Goal: Task Accomplishment & Management: Complete application form

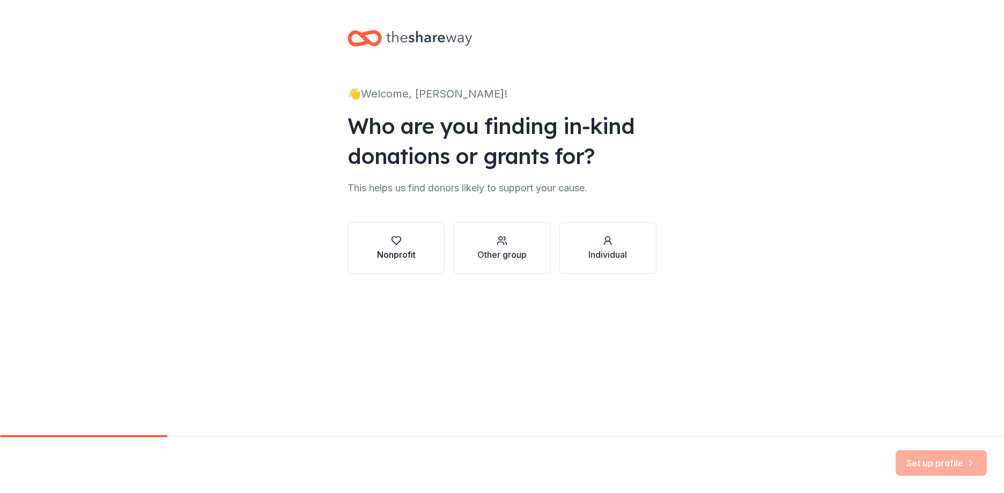
click at [382, 249] on div "Nonprofit" at bounding box center [396, 254] width 39 height 13
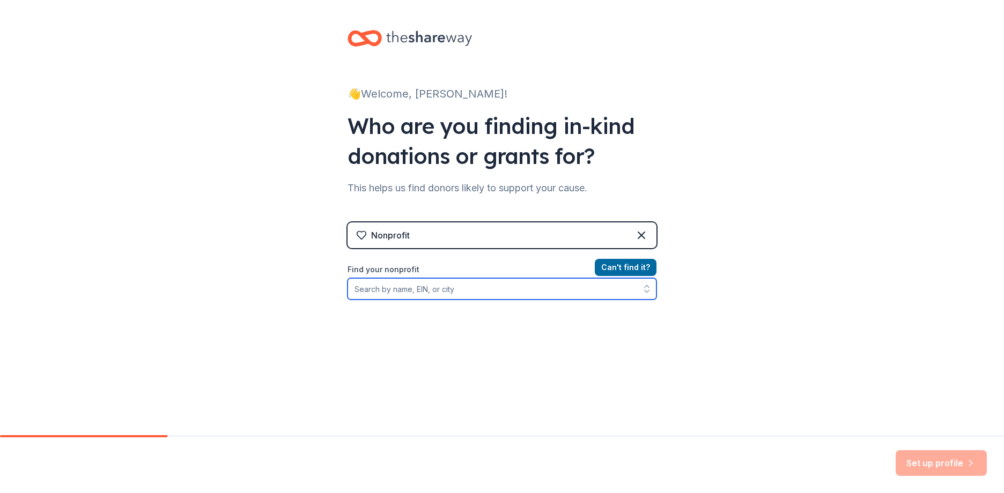
click at [417, 291] on input "Find your nonprofit" at bounding box center [501, 288] width 309 height 21
paste input "41-6040775"
type input "41-6040775"
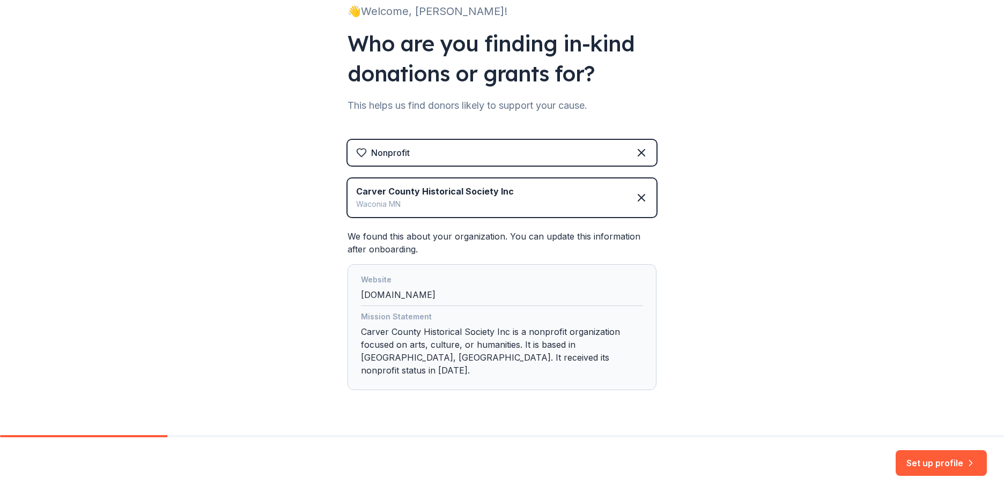
scroll to position [98, 0]
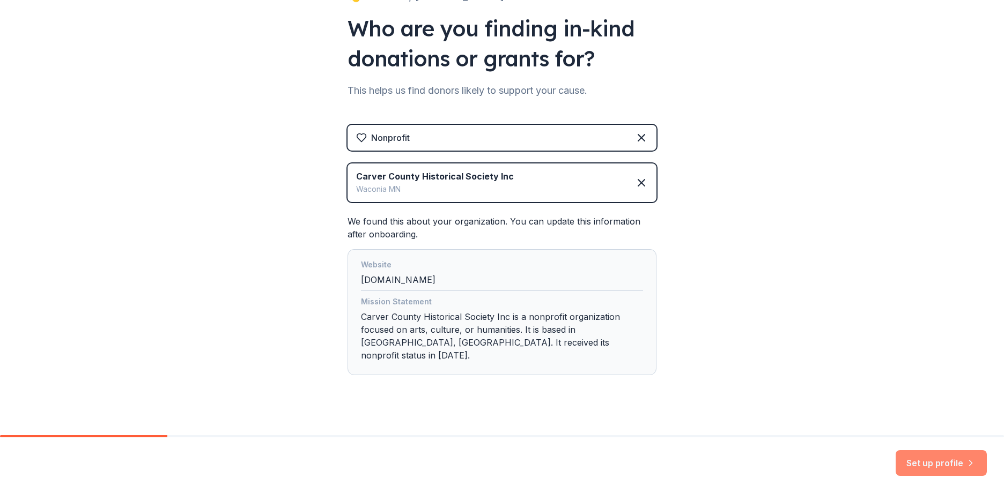
click at [940, 459] on button "Set up profile" at bounding box center [940, 463] width 91 height 26
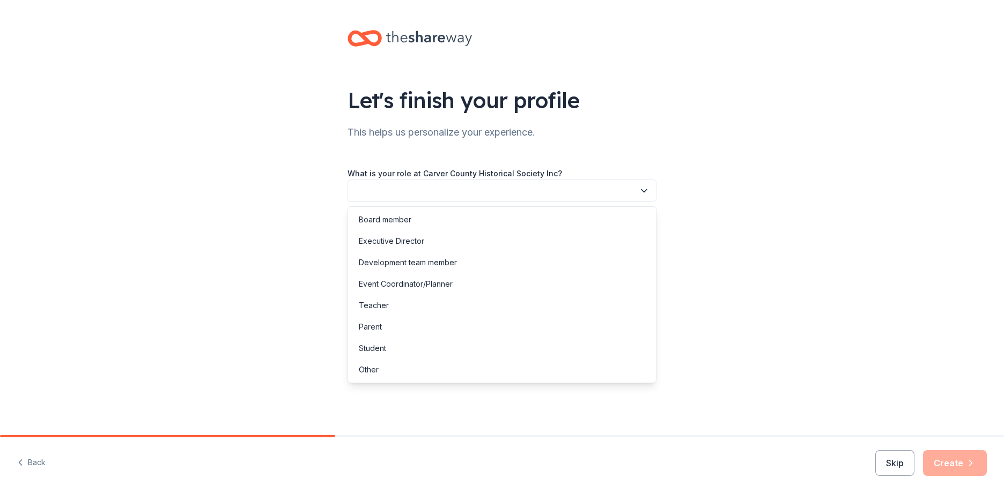
click at [448, 193] on button "button" at bounding box center [501, 191] width 309 height 23
click at [433, 246] on div "Executive Director" at bounding box center [501, 241] width 303 height 21
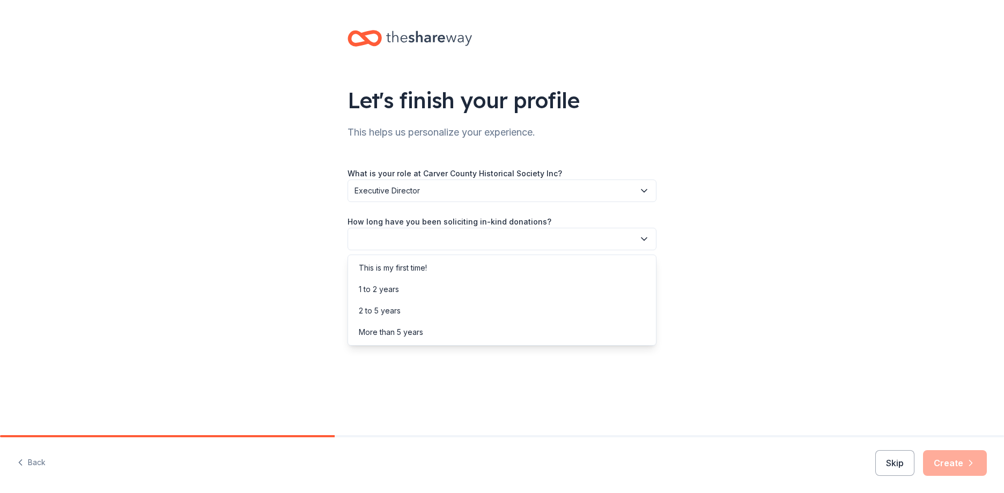
click at [642, 243] on icon "button" at bounding box center [644, 239] width 11 height 11
click at [462, 335] on div "More than 5 years" at bounding box center [501, 332] width 303 height 21
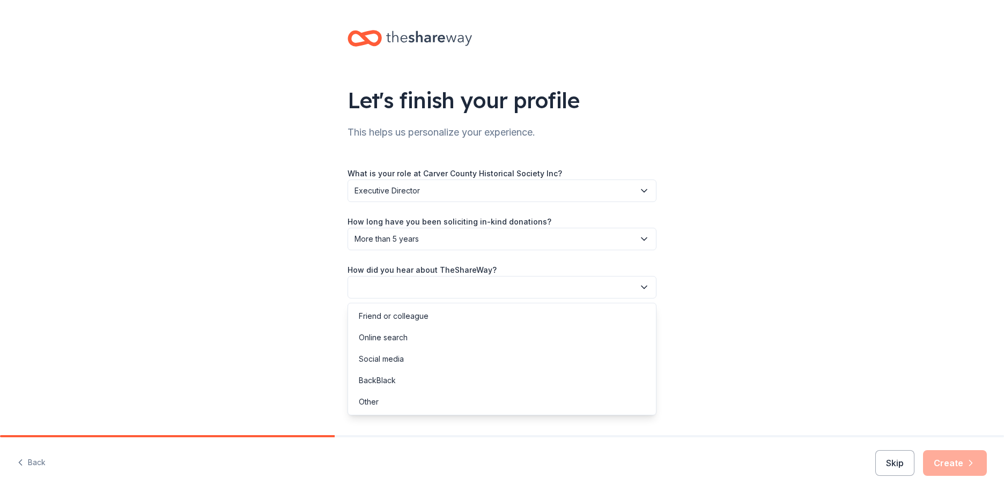
click at [648, 288] on icon "button" at bounding box center [644, 287] width 11 height 11
click at [541, 337] on div "Online search" at bounding box center [501, 337] width 303 height 21
click at [949, 458] on button "Create" at bounding box center [955, 463] width 64 height 26
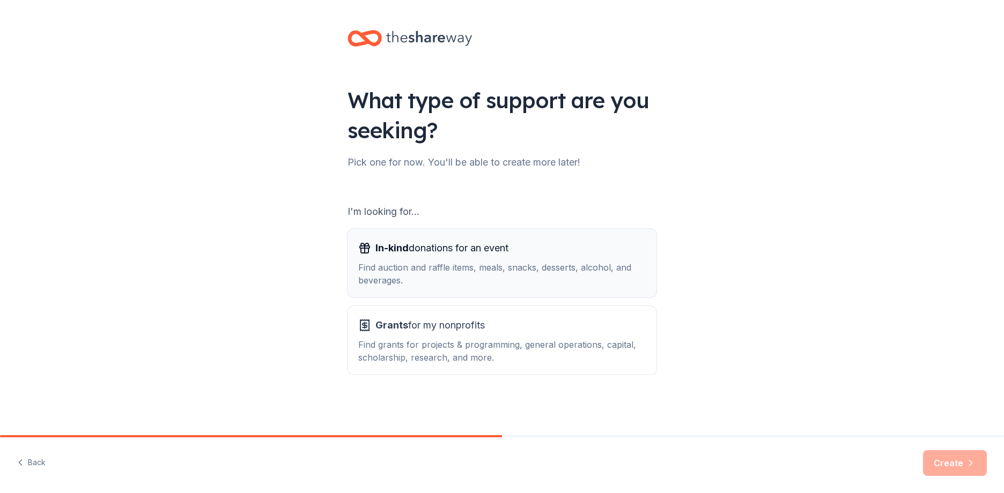
click at [581, 269] on div "Find auction and raffle items, meals, snacks, desserts, alcohol, and beverages." at bounding box center [501, 274] width 287 height 26
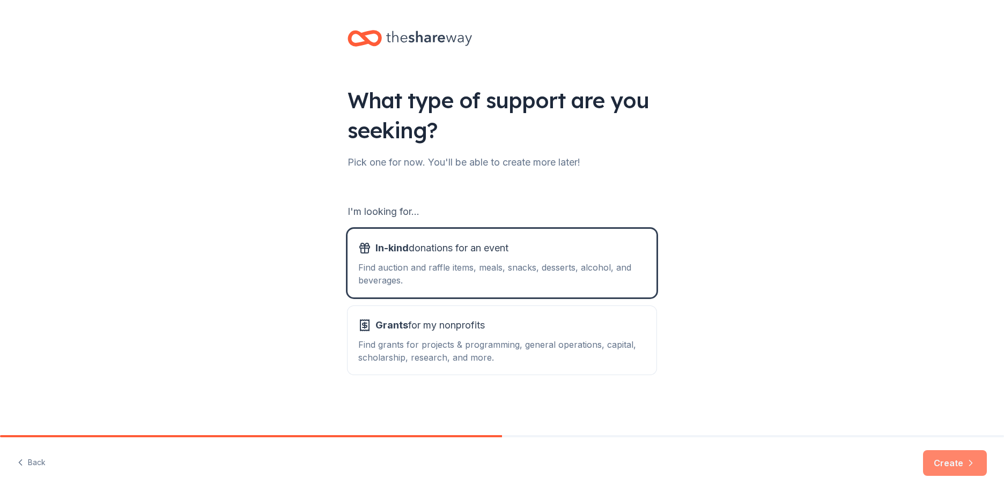
click at [968, 464] on icon "button" at bounding box center [970, 463] width 11 height 11
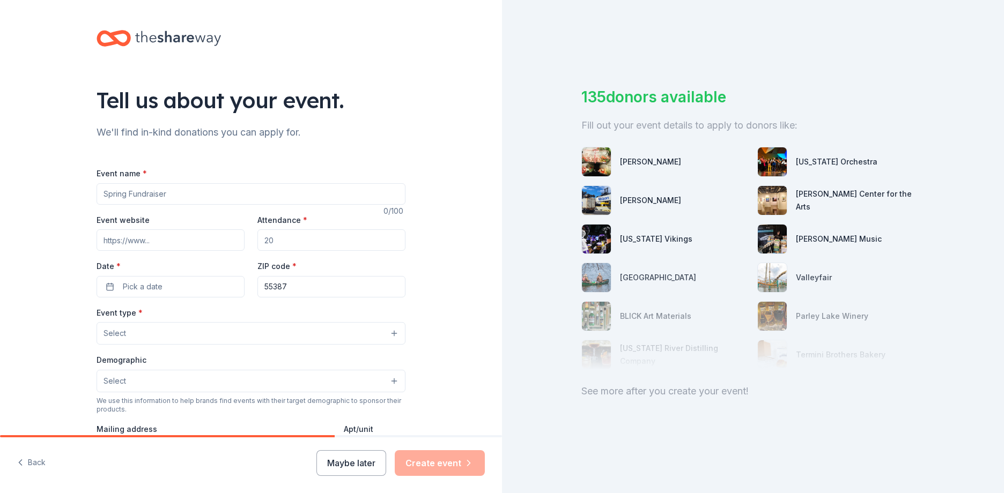
drag, startPoint x: 179, startPoint y: 195, endPoint x: 118, endPoint y: 195, distance: 60.6
click at [118, 195] on input "Event name *" at bounding box center [250, 193] width 309 height 21
type input "Fall Fun(d)raiser"
click at [158, 241] on input "Event website" at bounding box center [170, 239] width 148 height 21
drag, startPoint x: 261, startPoint y: 237, endPoint x: 274, endPoint y: 239, distance: 12.9
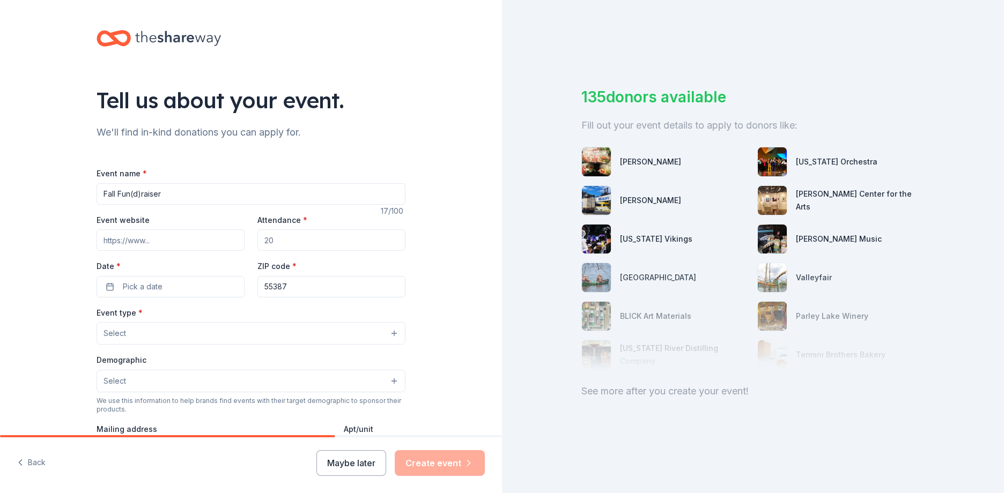
click at [274, 239] on input "Attendance *" at bounding box center [331, 239] width 148 height 21
type input "100"
click at [114, 288] on button "Pick a date" at bounding box center [170, 286] width 148 height 21
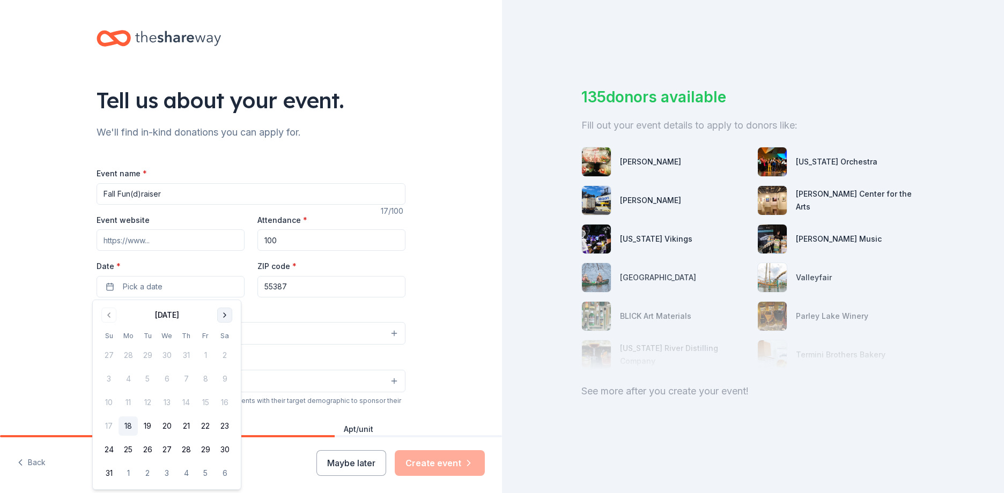
click at [222, 315] on button "Go to next month" at bounding box center [224, 315] width 15 height 15
click at [224, 424] on button "27" at bounding box center [224, 426] width 19 height 19
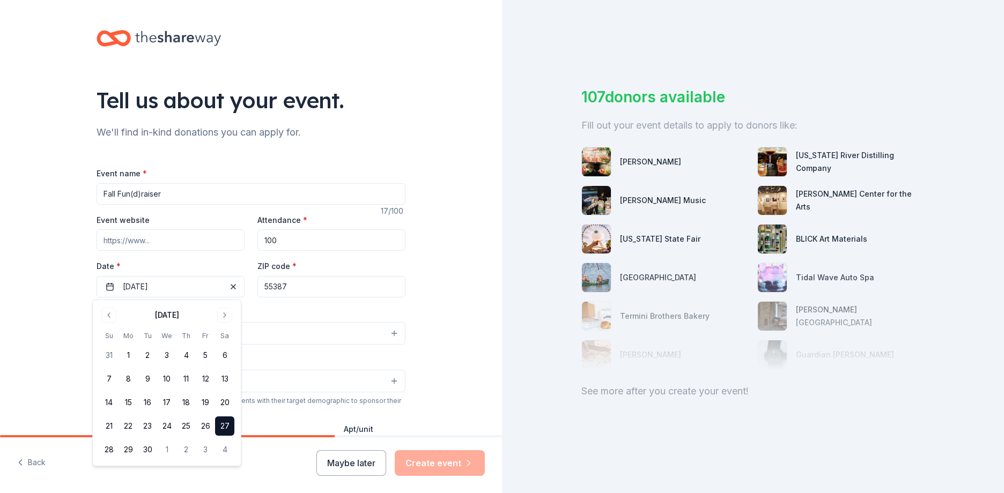
click at [300, 304] on div "Event name * Fall Fun(d)raiser 17 /100 Event website Attendance * 100 Date * 09…" at bounding box center [250, 414] width 309 height 495
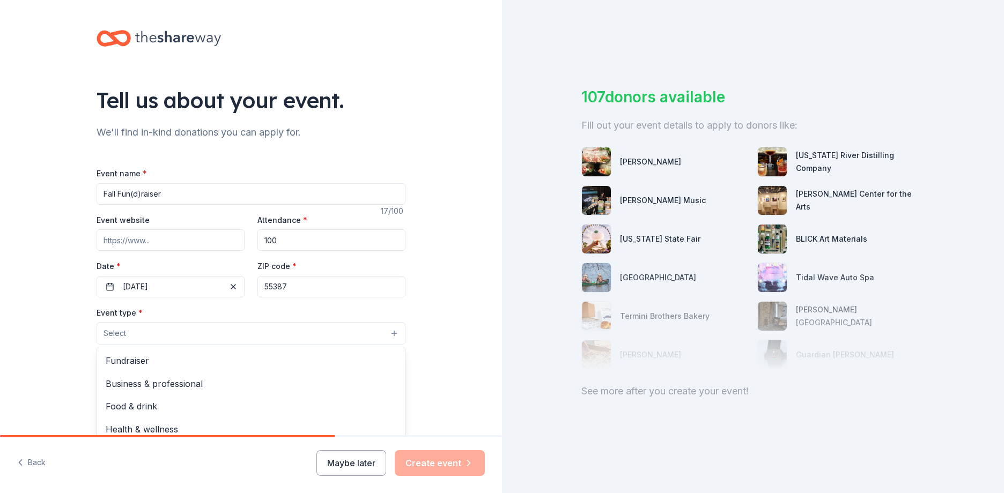
click at [387, 330] on button "Select" at bounding box center [250, 333] width 309 height 23
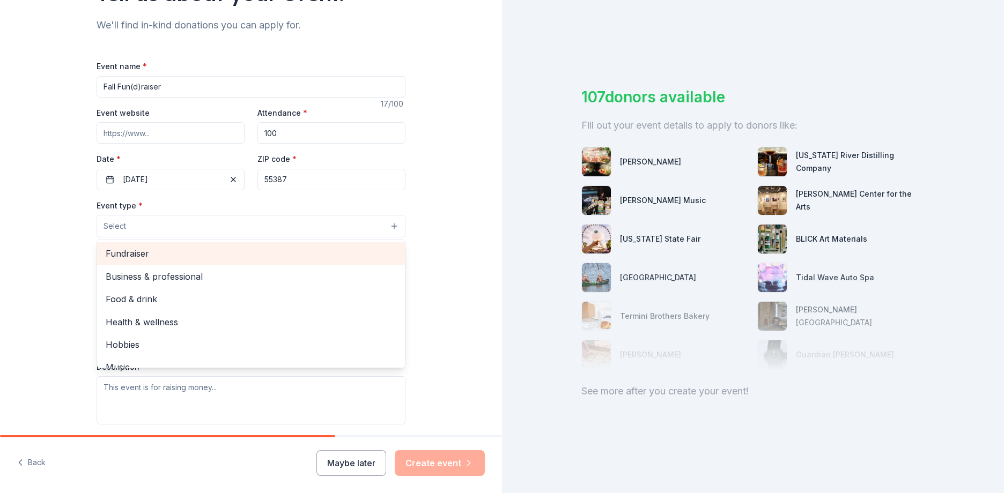
click at [229, 249] on span "Fundraiser" at bounding box center [251, 254] width 291 height 14
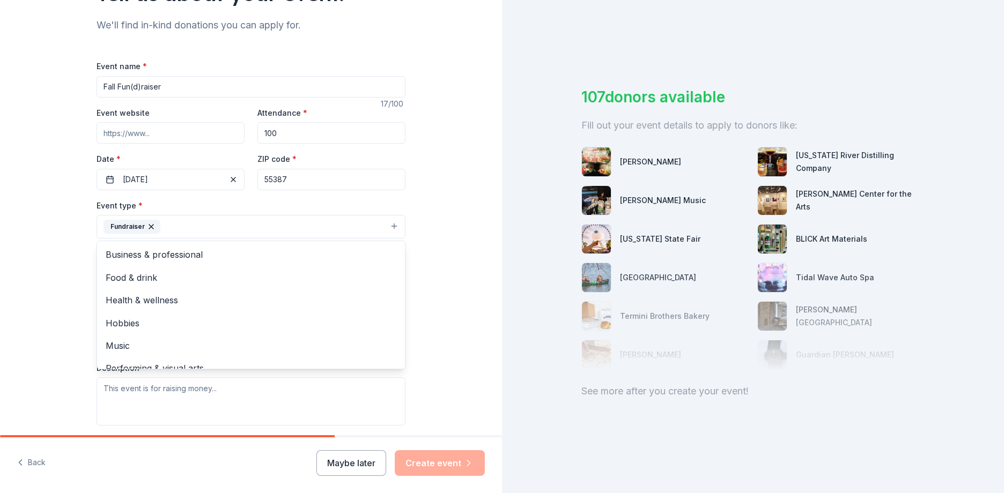
click at [454, 278] on div "Tell us about your event. We'll find in-kind donations you can apply for. Event…" at bounding box center [251, 250] width 502 height 715
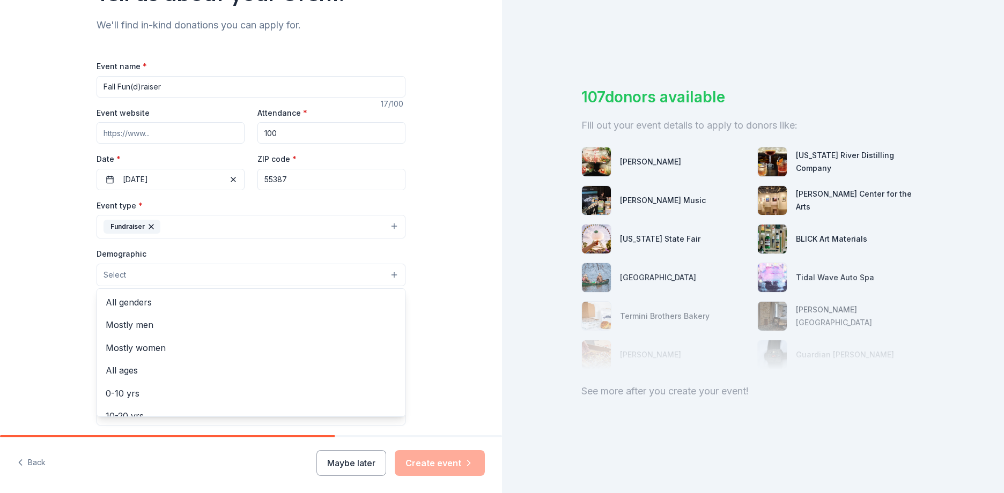
click at [167, 270] on button "Select" at bounding box center [250, 275] width 309 height 23
click at [168, 307] on span "All genders" at bounding box center [251, 302] width 291 height 14
click at [462, 277] on div "Tell us about your event. We'll find in-kind donations you can apply for. Event…" at bounding box center [251, 251] width 502 height 716
click at [389, 275] on button "All genders" at bounding box center [250, 276] width 309 height 24
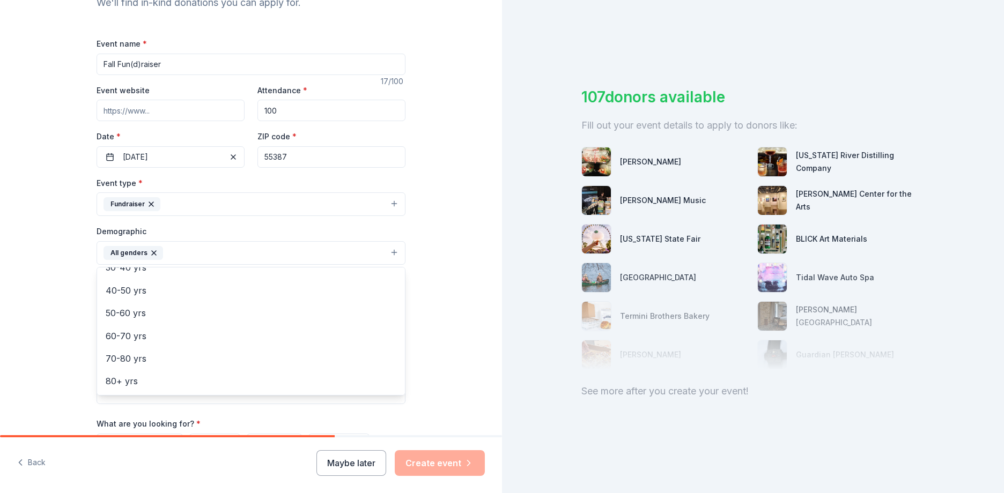
scroll to position [120, 0]
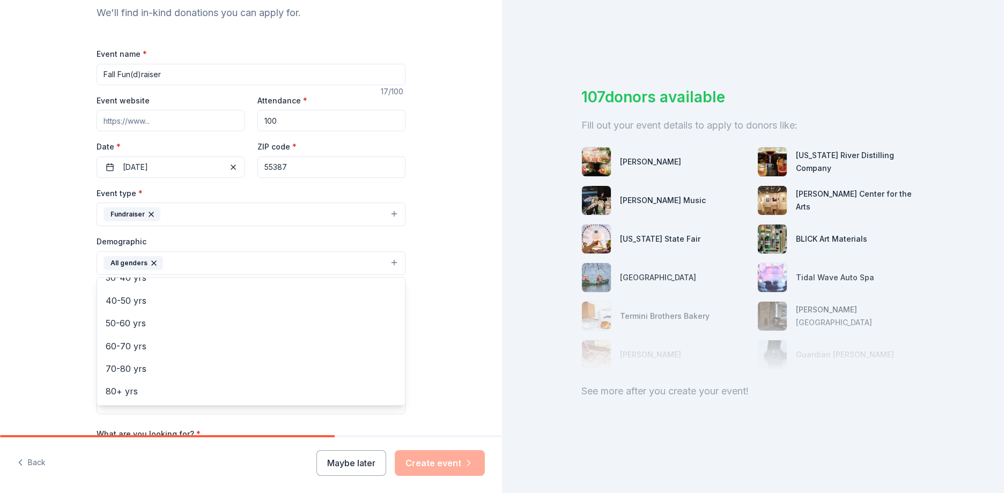
click at [465, 285] on div "Tell us about your event. We'll find in-kind donations you can apply for. Event…" at bounding box center [251, 238] width 502 height 716
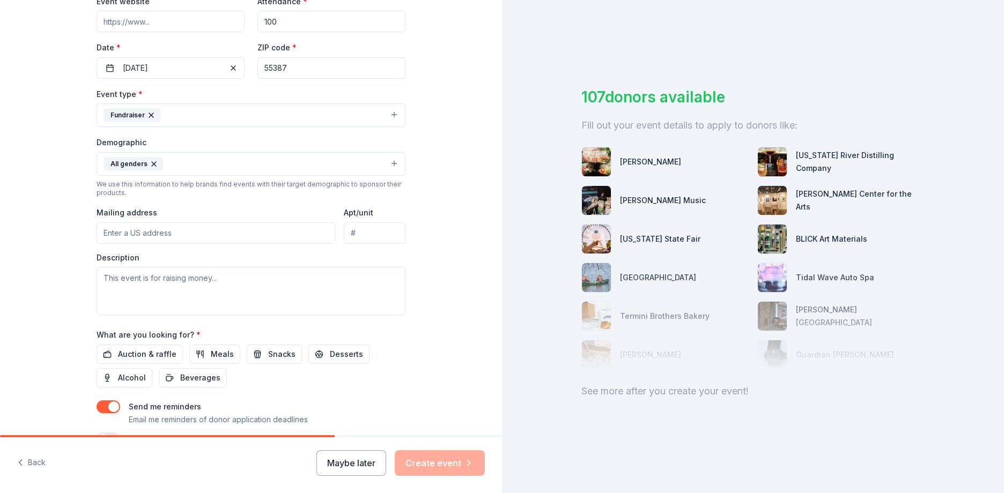
scroll to position [227, 0]
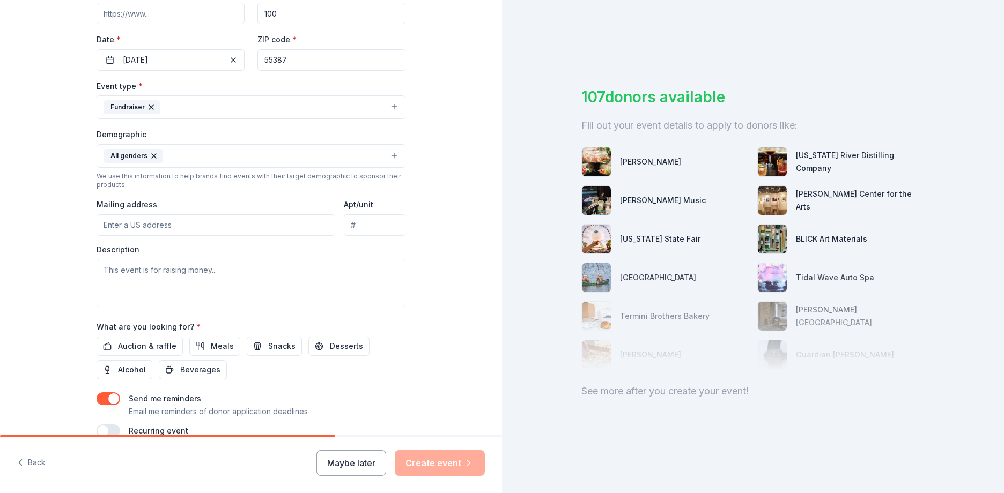
click at [133, 227] on input "Mailing address" at bounding box center [215, 224] width 239 height 21
type input "555 West First Street"
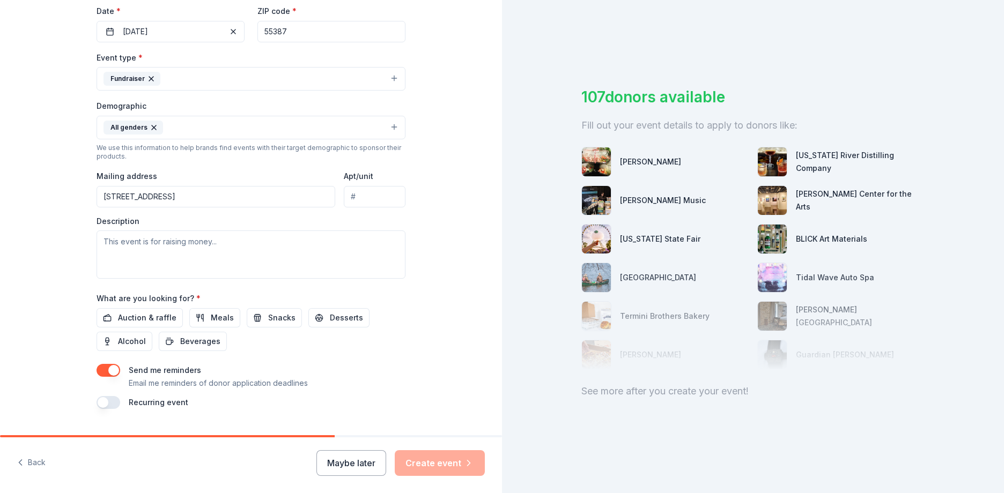
scroll to position [280, 0]
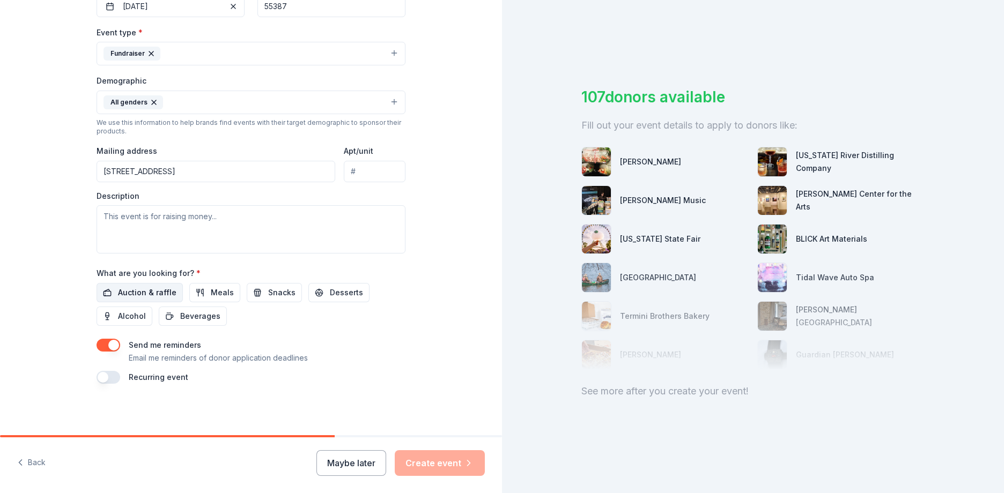
click at [123, 291] on span "Auction & raffle" at bounding box center [147, 292] width 58 height 13
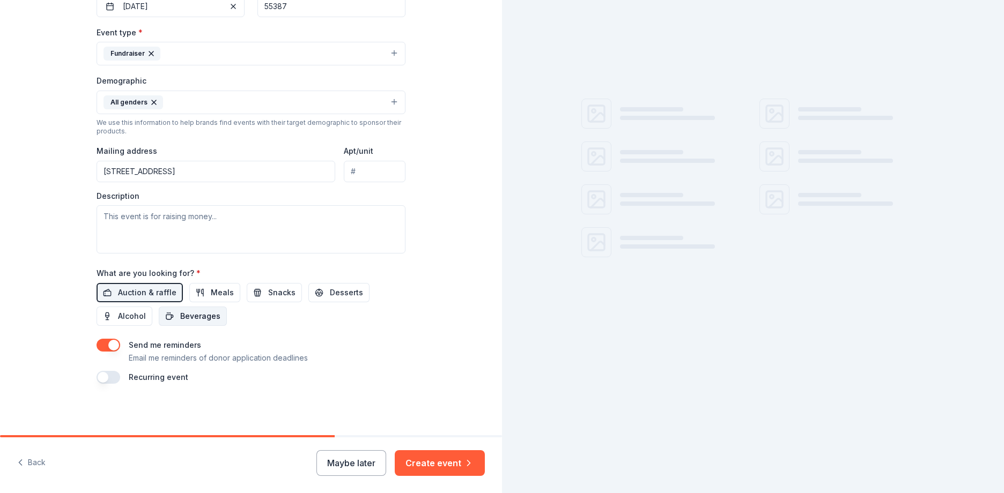
click at [181, 325] on button "Beverages" at bounding box center [193, 316] width 68 height 19
click at [211, 295] on span "Meals" at bounding box center [222, 292] width 23 height 13
drag, startPoint x: 262, startPoint y: 286, endPoint x: 267, endPoint y: 291, distance: 7.2
click at [267, 291] on div "What are you looking for? * Auction & raffle Meals Snacks Desserts Alcohol Beve…" at bounding box center [250, 296] width 309 height 60
drag, startPoint x: 267, startPoint y: 291, endPoint x: 314, endPoint y: 293, distance: 46.7
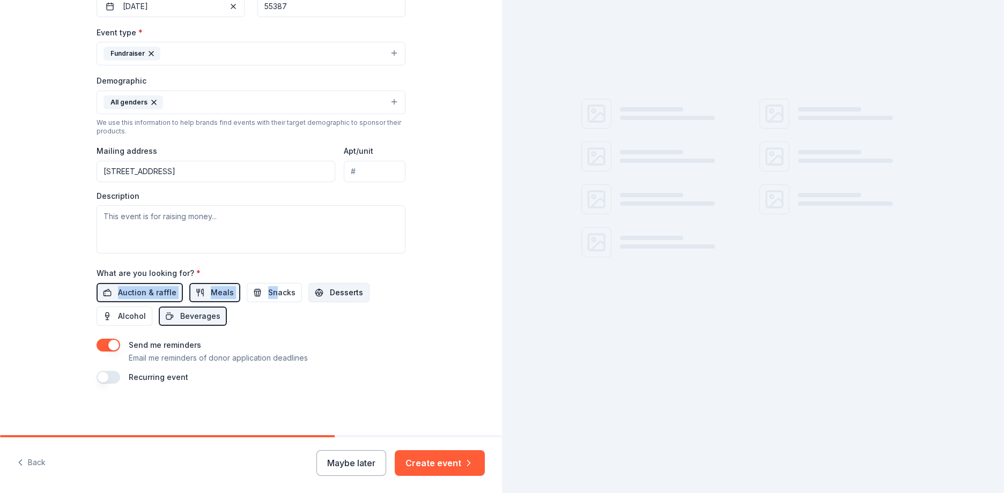
click at [314, 293] on button "Desserts" at bounding box center [338, 292] width 61 height 19
click at [124, 316] on span "Alcohol" at bounding box center [132, 316] width 28 height 13
click at [248, 296] on button "Snacks" at bounding box center [274, 292] width 55 height 19
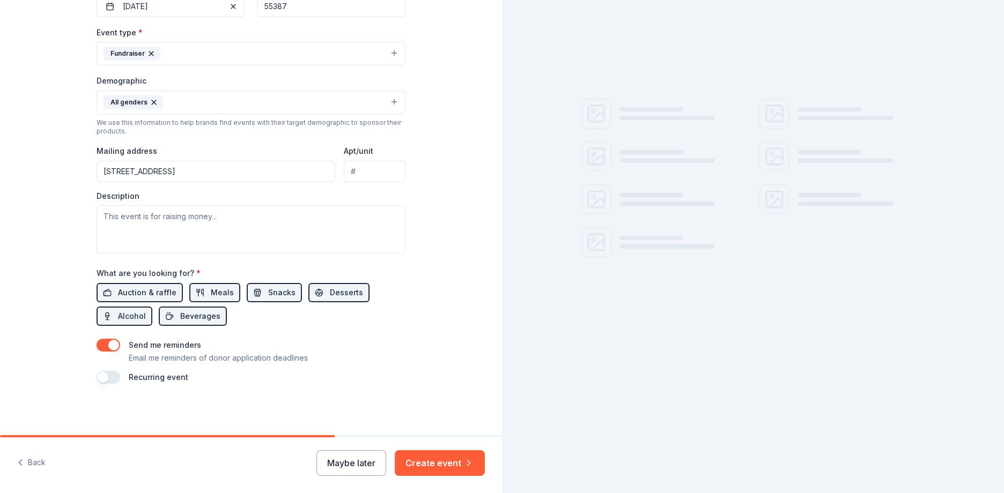
click at [340, 337] on div "Event name * Fall Fun(d)raiser 17 /100 Event website Attendance * 100 Date * 09…" at bounding box center [250, 135] width 309 height 498
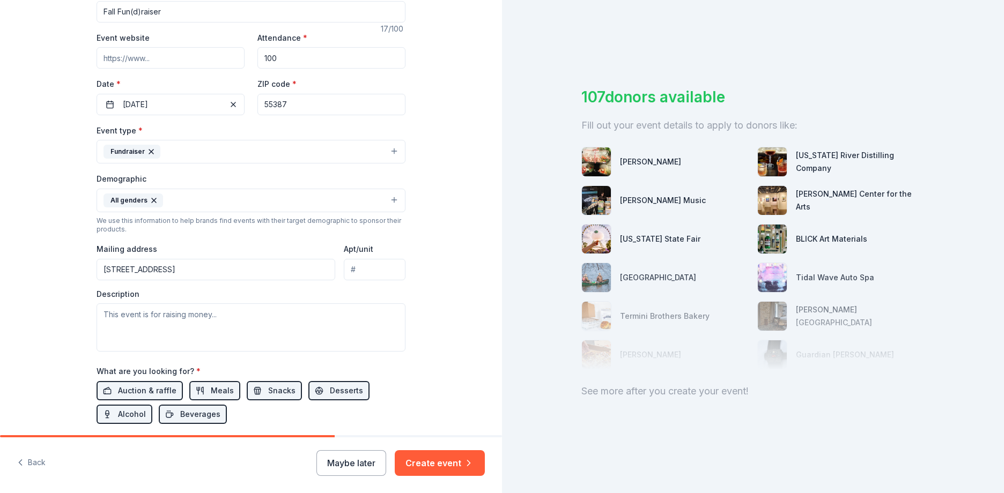
scroll to position [173, 0]
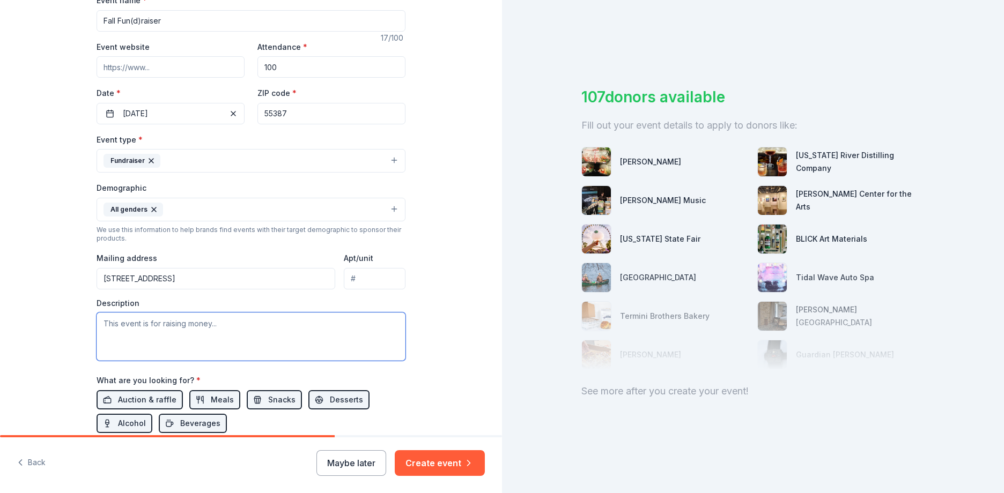
click at [130, 324] on textarea at bounding box center [250, 337] width 309 height 48
click at [173, 338] on textarea "This fundraiser is located at the Historic Andrew Peterson Farmstead. Food is p…" at bounding box center [250, 337] width 309 height 48
click at [287, 335] on textarea "This fundraiser is located at the Historic Andrew Peterson Farmstead. Food is p…" at bounding box center [250, 337] width 309 height 48
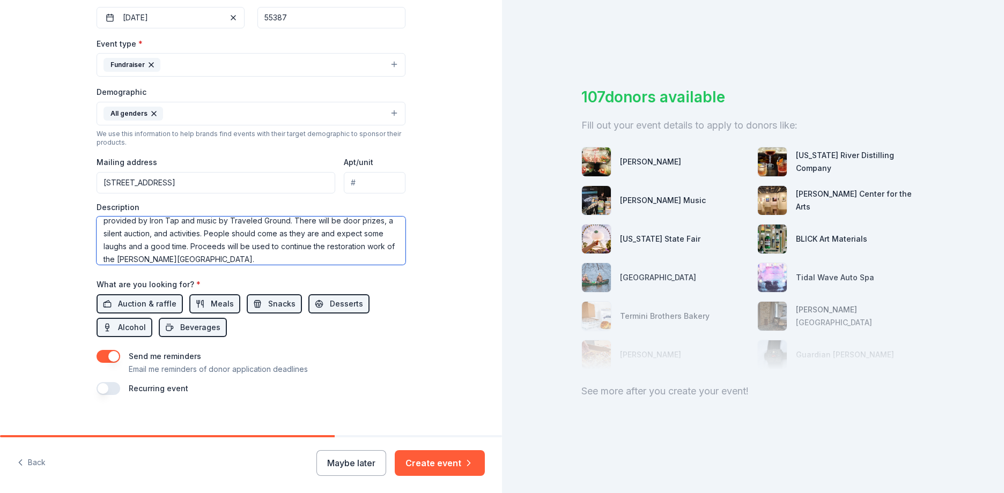
scroll to position [280, 0]
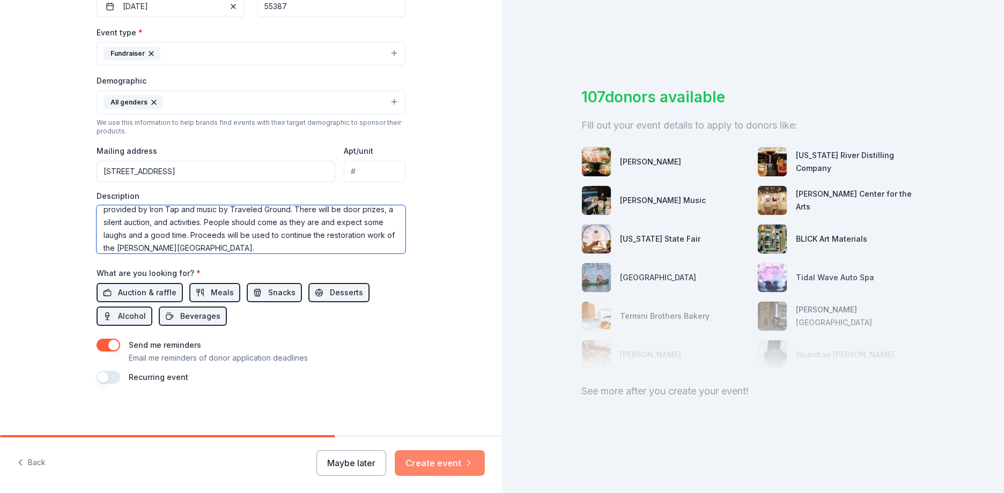
type textarea "This fundraiser is located at the Historic Andrew Peterson Farmstead. Food is p…"
click at [437, 459] on button "Create event" at bounding box center [440, 463] width 90 height 26
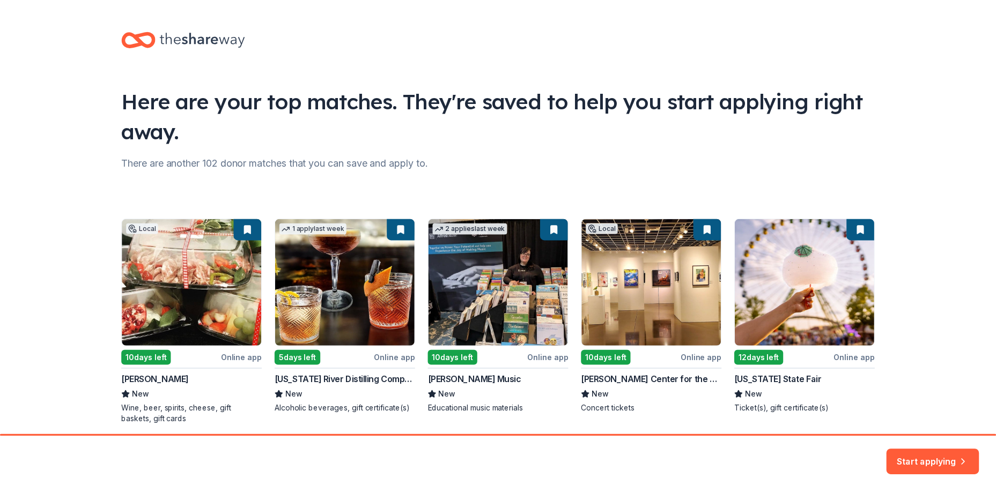
scroll to position [41, 0]
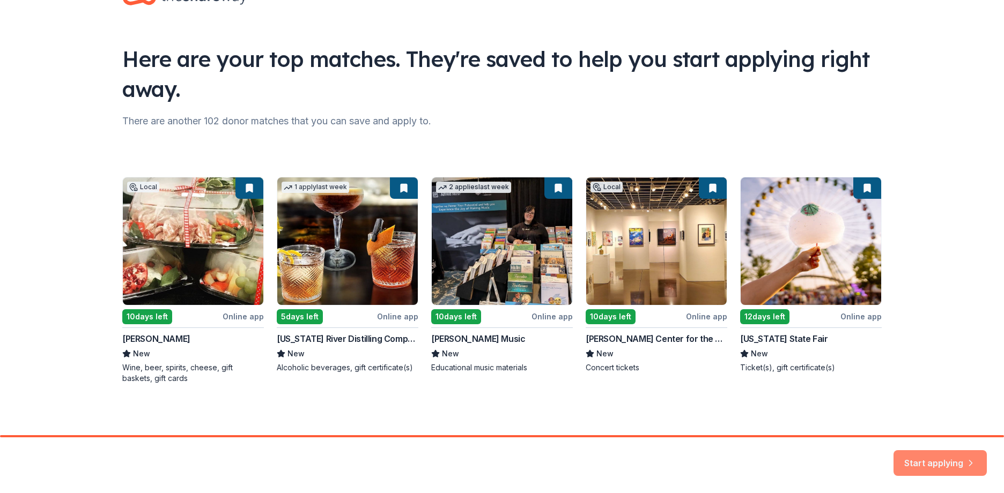
click at [944, 458] on button "Start applying" at bounding box center [939, 461] width 93 height 26
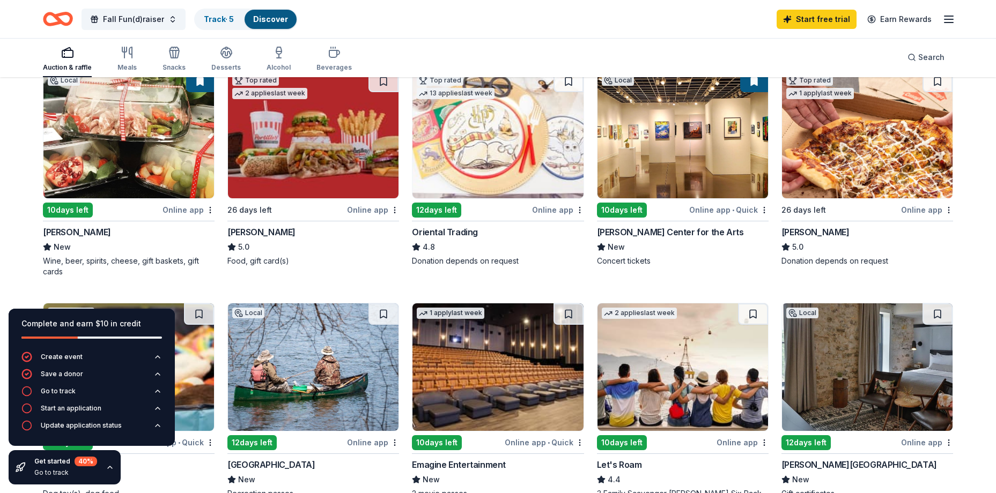
scroll to position [161, 0]
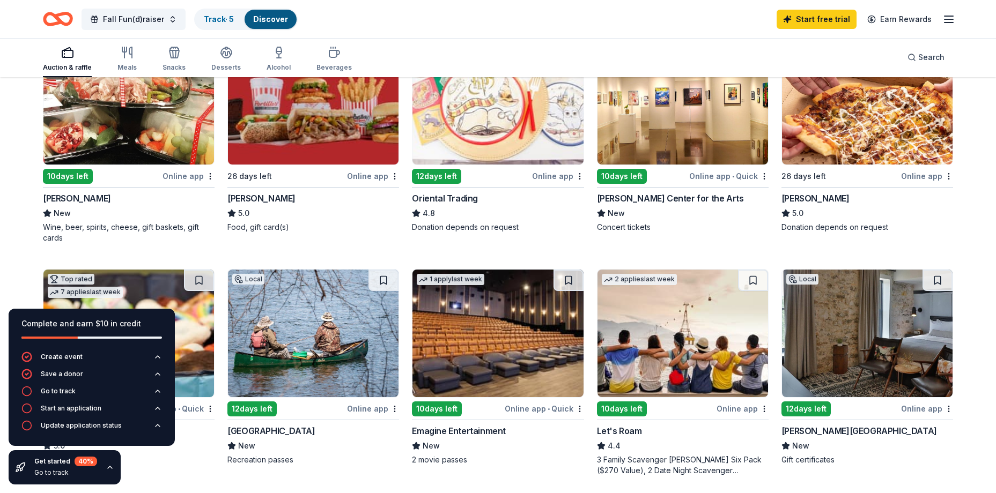
click at [648, 159] on img at bounding box center [682, 101] width 170 height 128
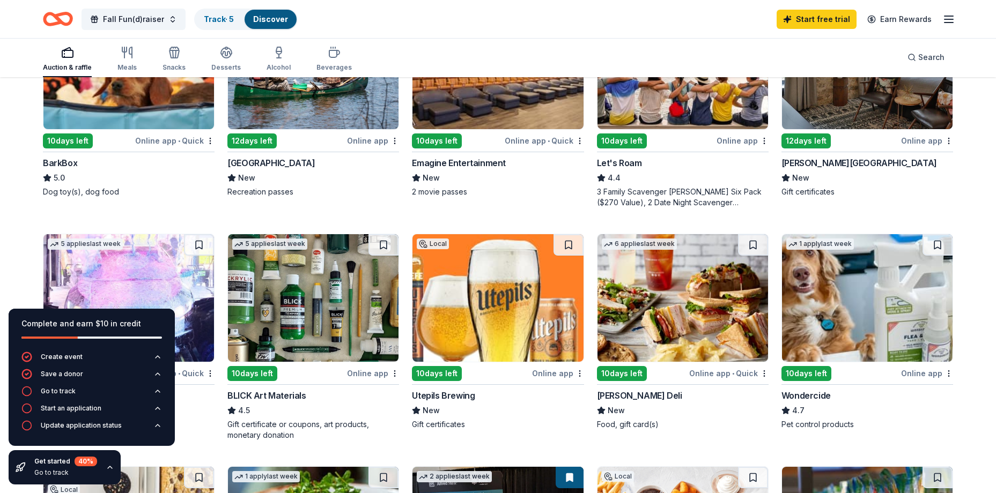
scroll to position [375, 0]
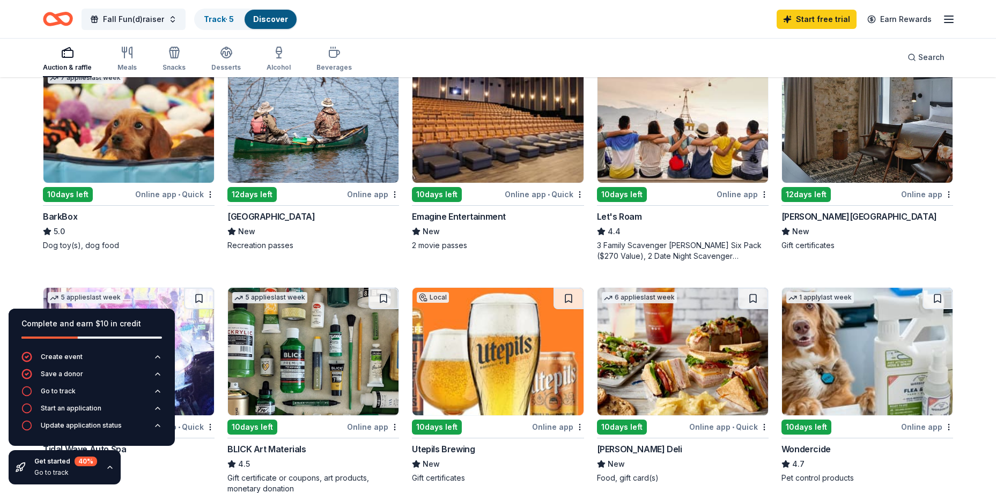
click at [294, 167] on img at bounding box center [313, 119] width 170 height 128
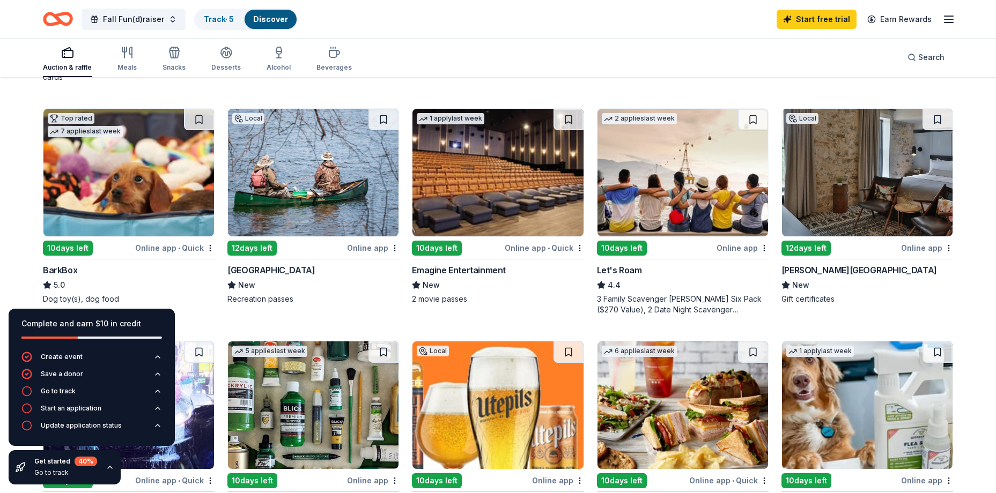
click at [665, 196] on img at bounding box center [682, 173] width 170 height 128
click at [93, 199] on img at bounding box center [128, 173] width 170 height 128
click at [849, 196] on img at bounding box center [867, 173] width 170 height 128
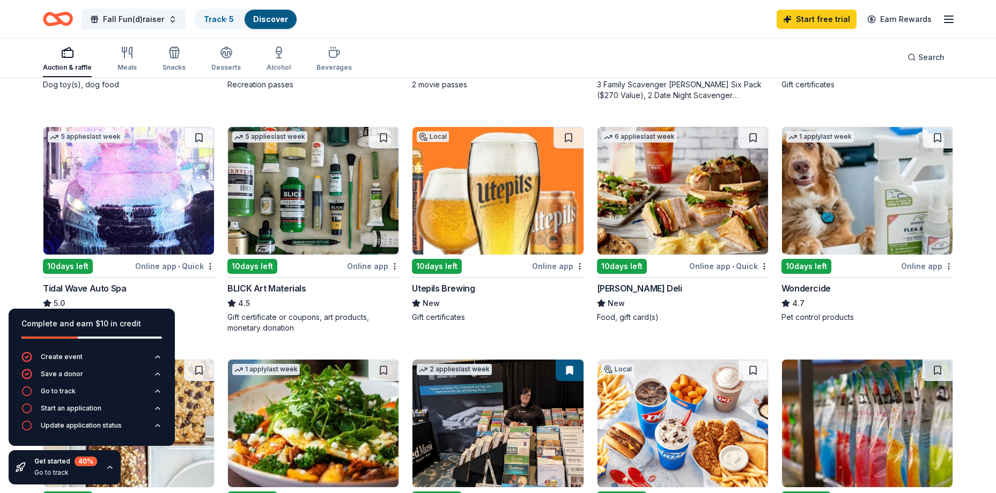
scroll to position [590, 0]
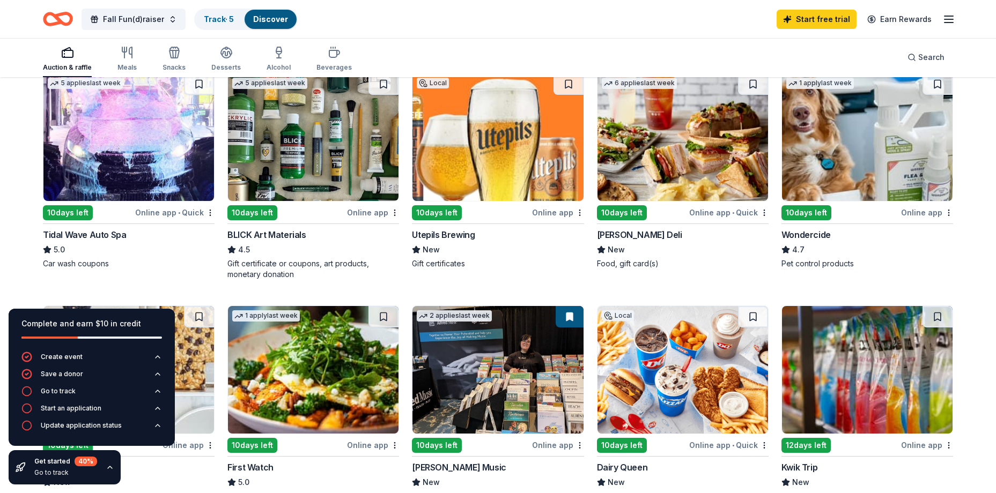
click at [157, 126] on img at bounding box center [128, 137] width 170 height 128
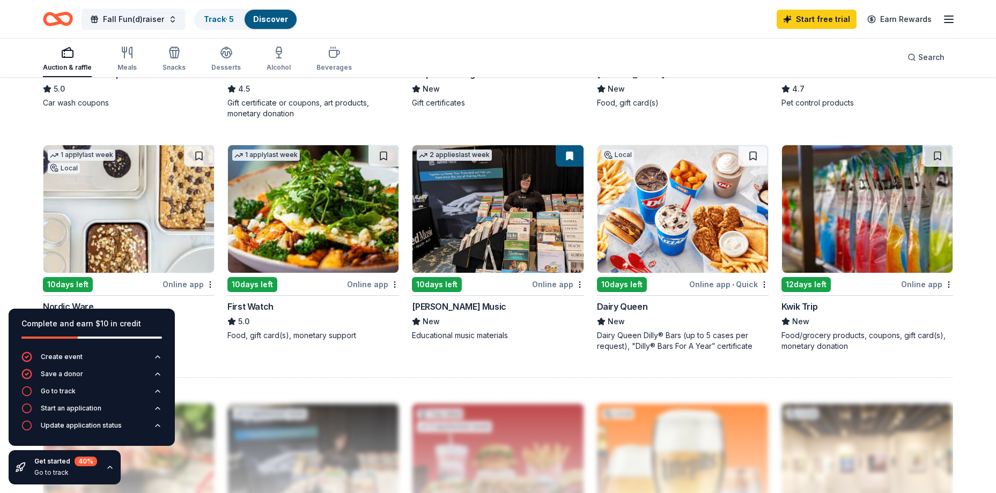
scroll to position [804, 0]
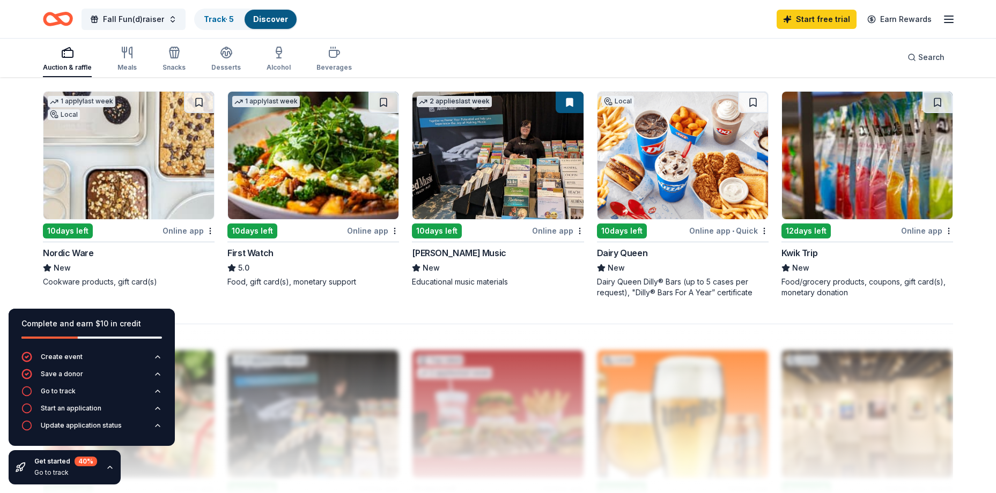
click at [127, 203] on img at bounding box center [128, 156] width 170 height 128
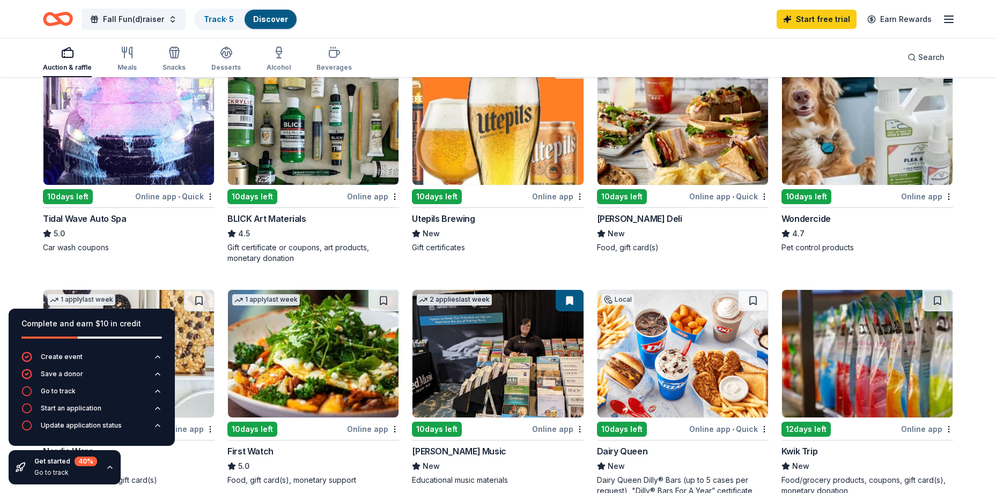
scroll to position [582, 0]
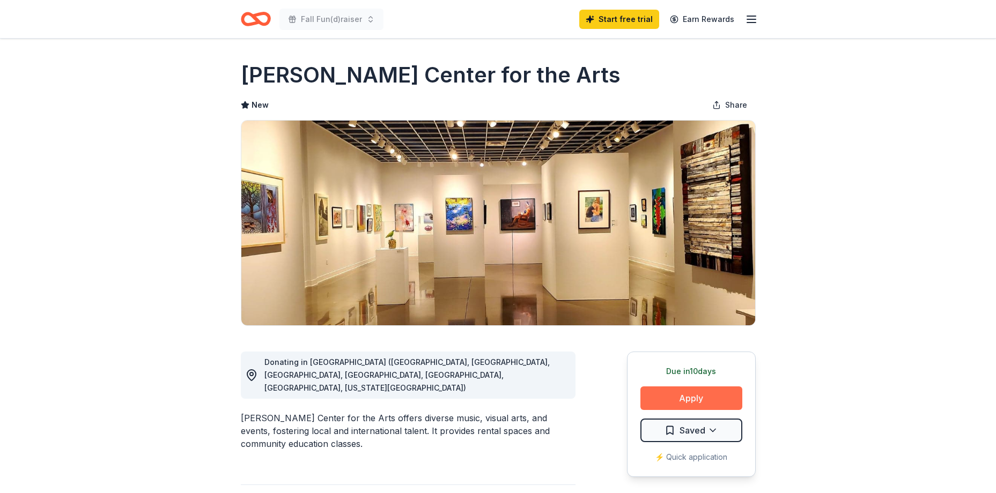
click at [692, 394] on button "Apply" at bounding box center [691, 399] width 102 height 24
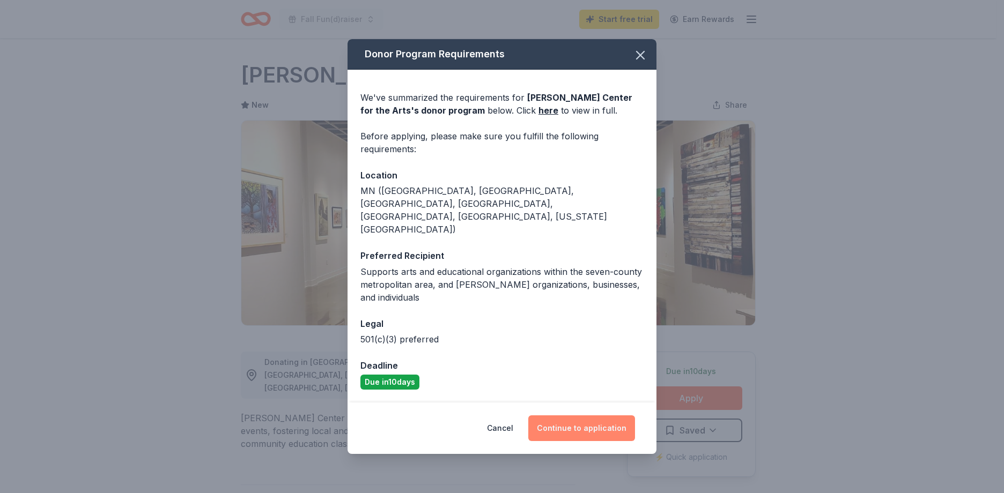
click at [592, 415] on button "Continue to application" at bounding box center [581, 428] width 107 height 26
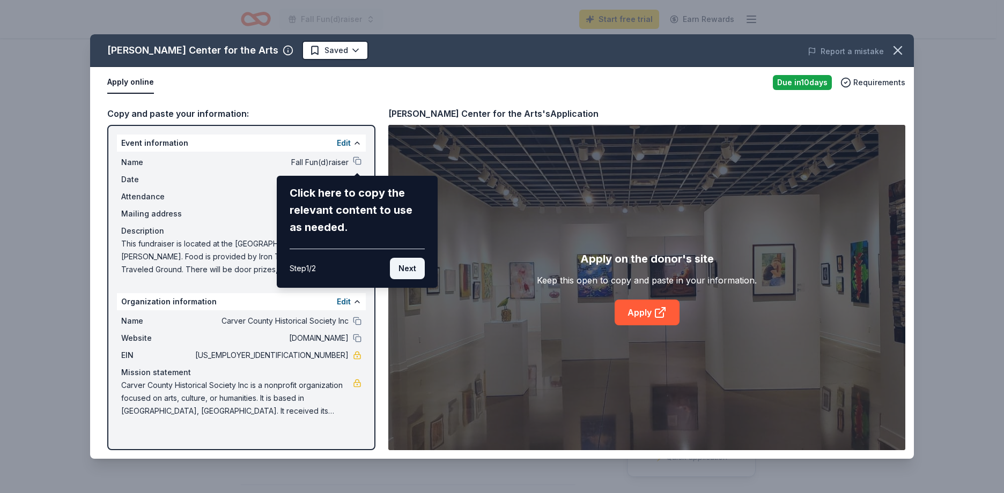
click at [404, 268] on button "Next" at bounding box center [407, 268] width 35 height 21
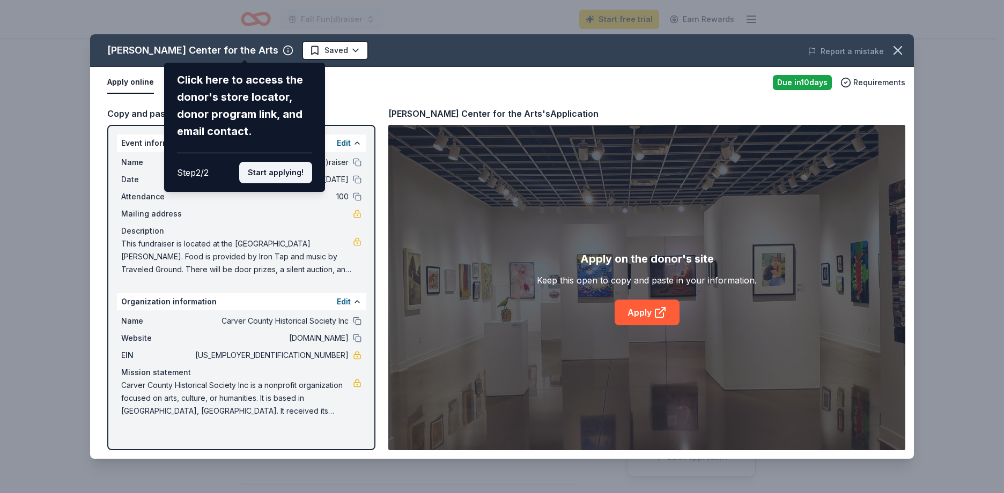
click at [280, 174] on button "Start applying!" at bounding box center [275, 172] width 73 height 21
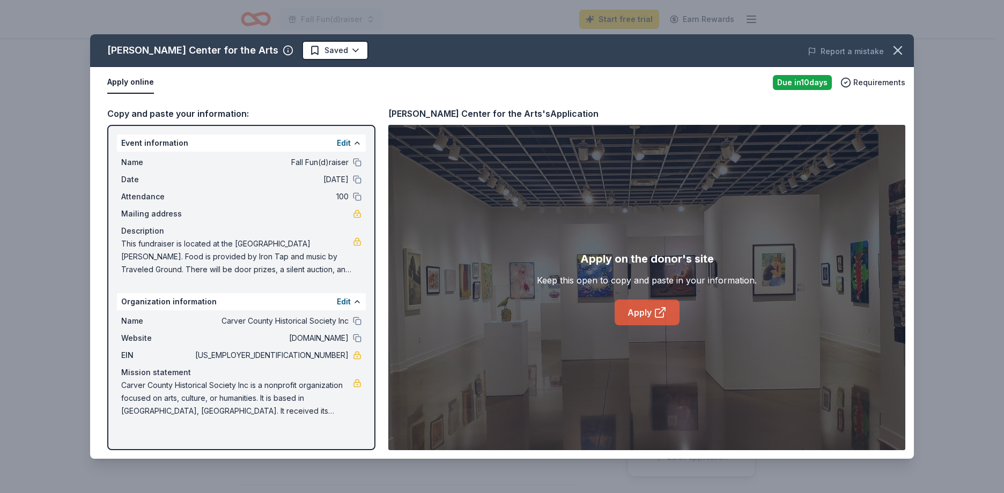
click at [640, 312] on link "Apply" at bounding box center [646, 313] width 65 height 26
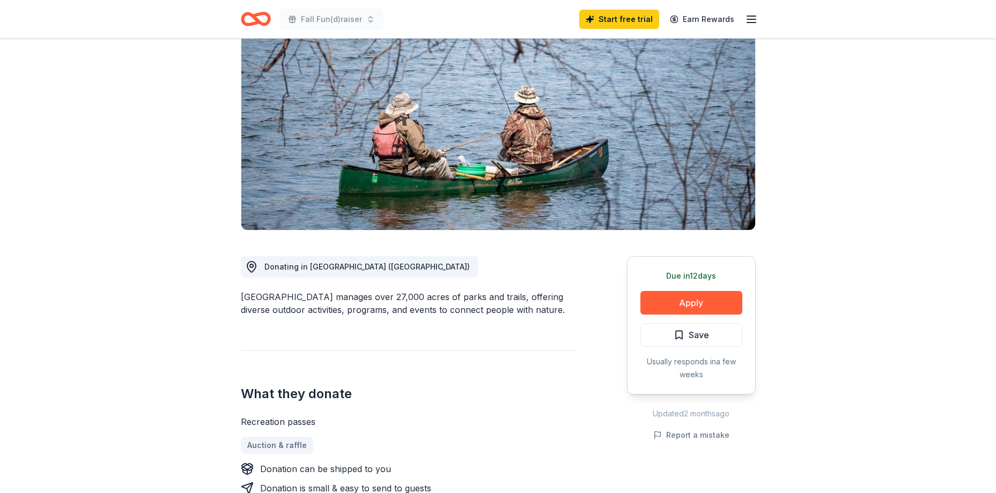
scroll to position [161, 0]
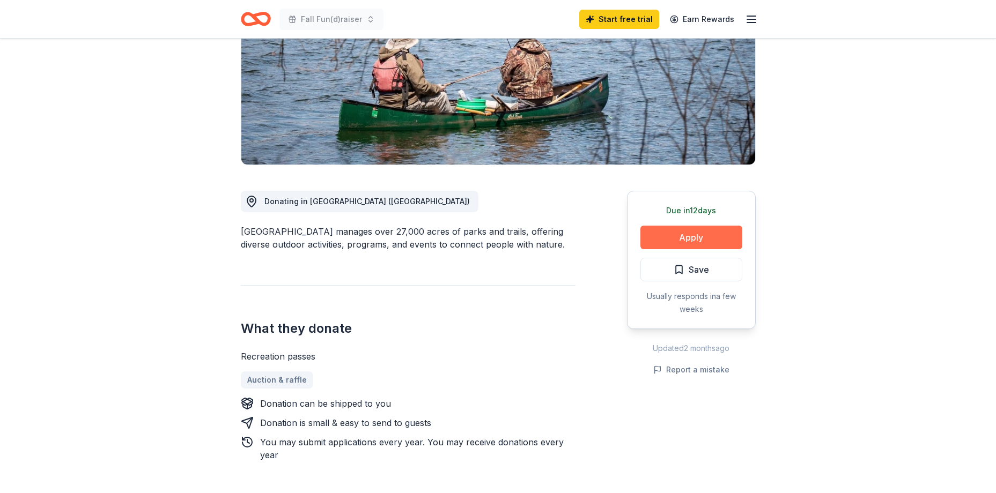
click at [702, 240] on button "Apply" at bounding box center [691, 238] width 102 height 24
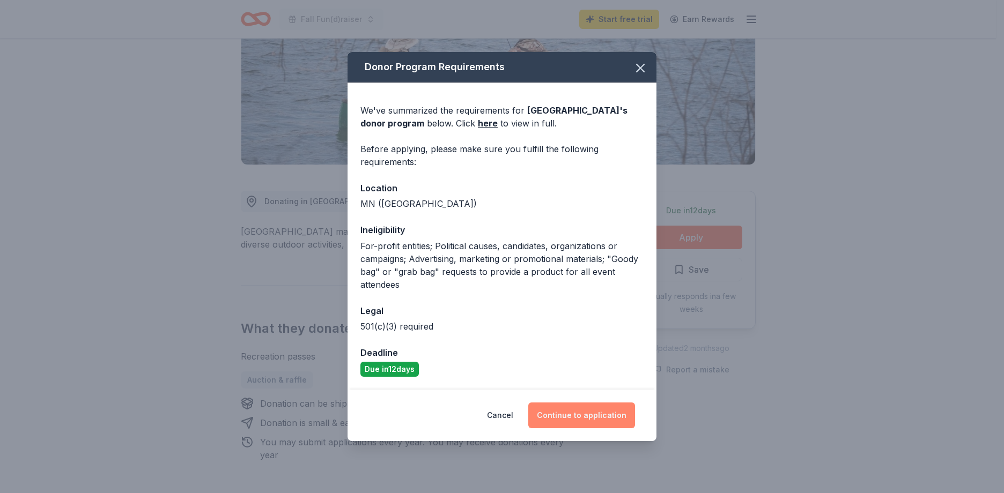
click at [594, 414] on button "Continue to application" at bounding box center [581, 416] width 107 height 26
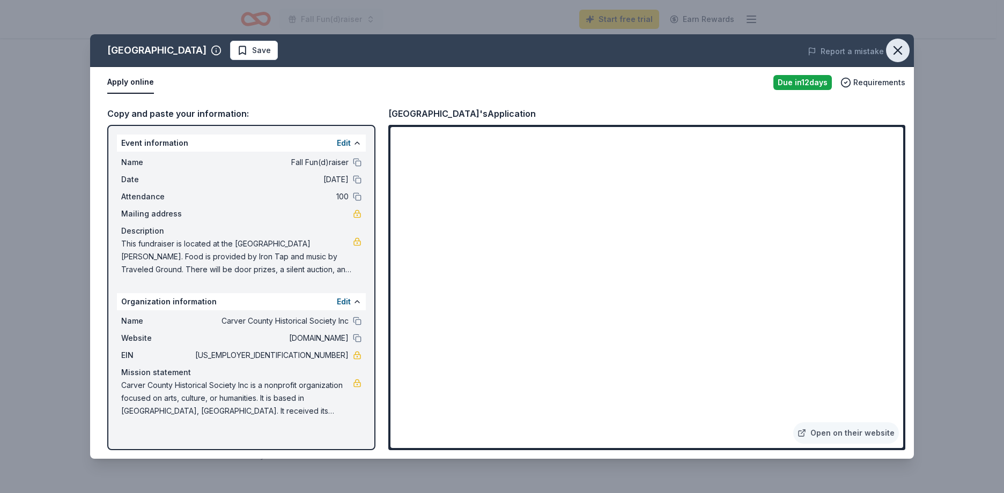
click at [896, 47] on icon "button" at bounding box center [897, 50] width 15 height 15
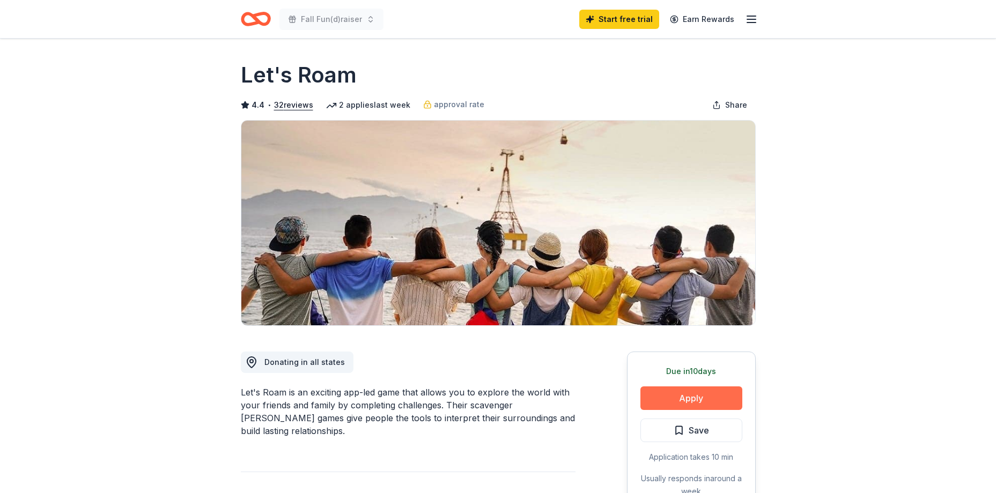
click at [681, 392] on button "Apply" at bounding box center [691, 399] width 102 height 24
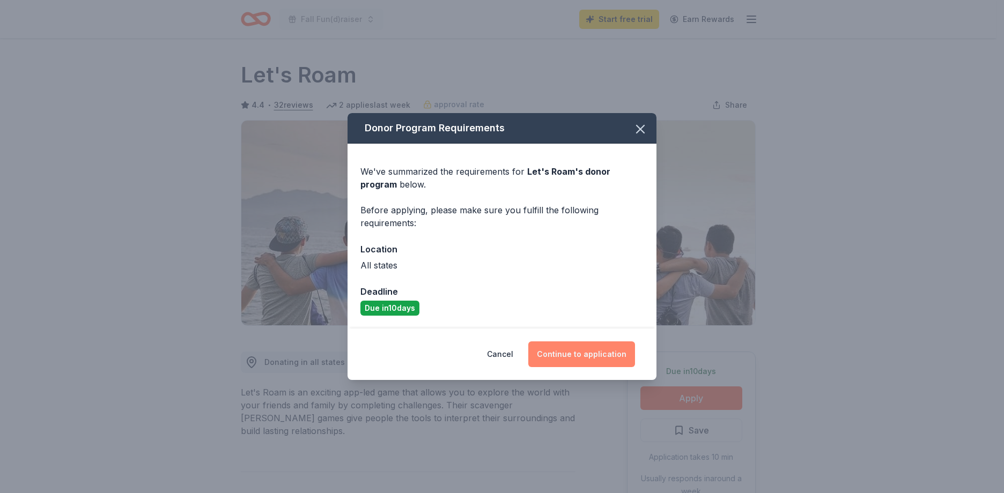
click at [563, 355] on button "Continue to application" at bounding box center [581, 354] width 107 height 26
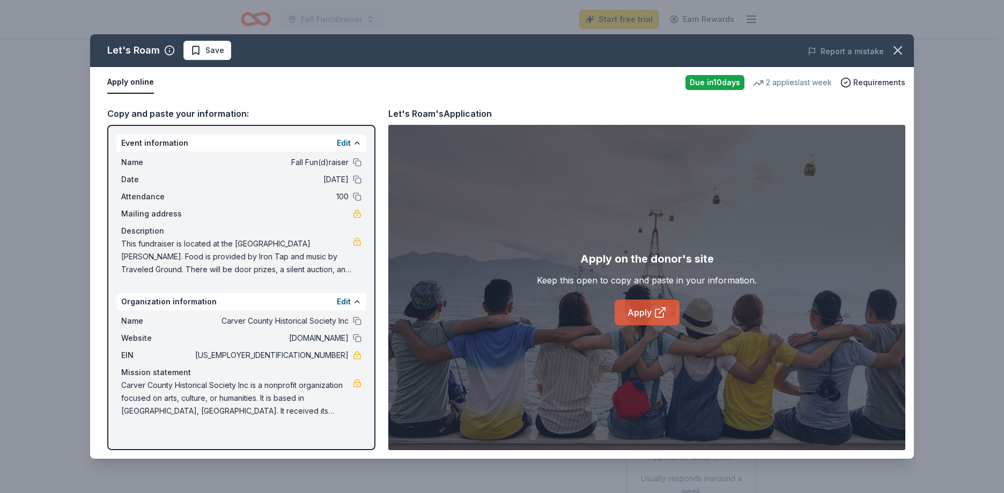
click at [646, 314] on link "Apply" at bounding box center [646, 313] width 65 height 26
click at [896, 49] on icon "button" at bounding box center [898, 51] width 8 height 8
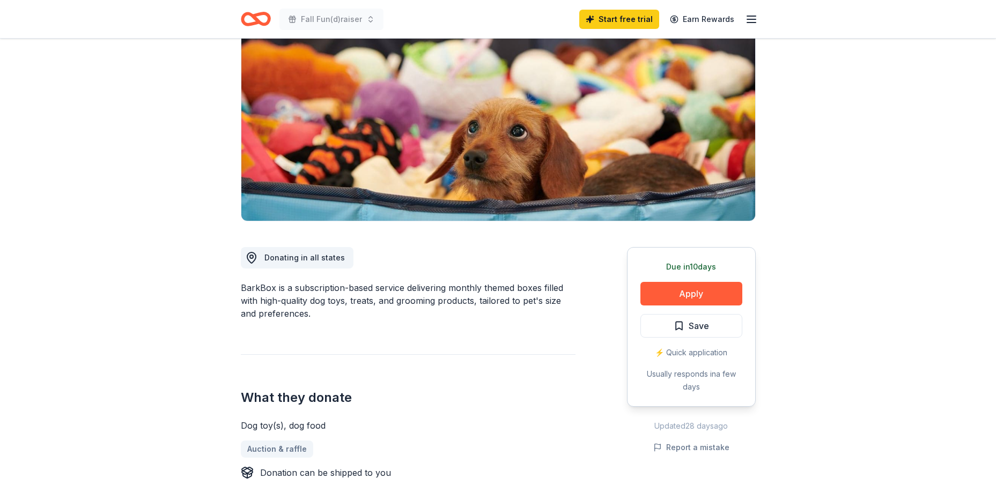
scroll to position [107, 0]
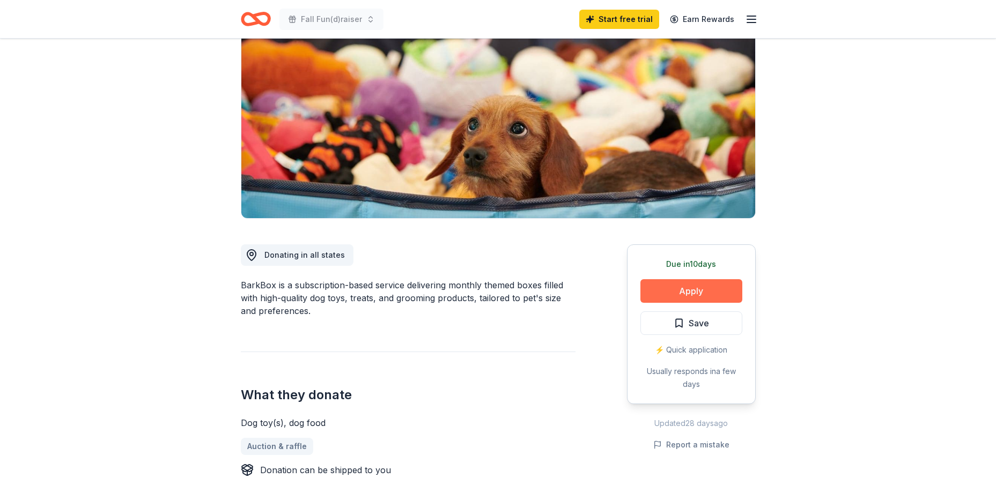
click at [680, 291] on button "Apply" at bounding box center [691, 291] width 102 height 24
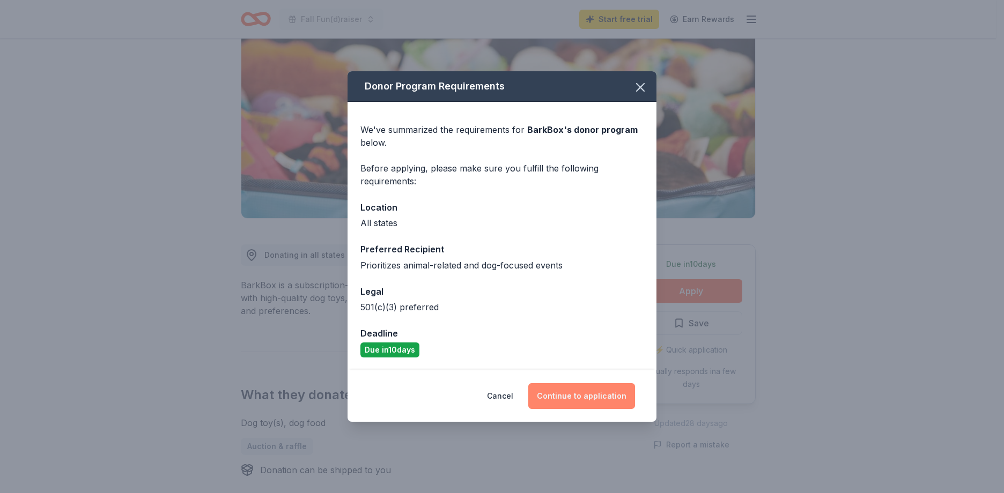
click at [577, 395] on button "Continue to application" at bounding box center [581, 396] width 107 height 26
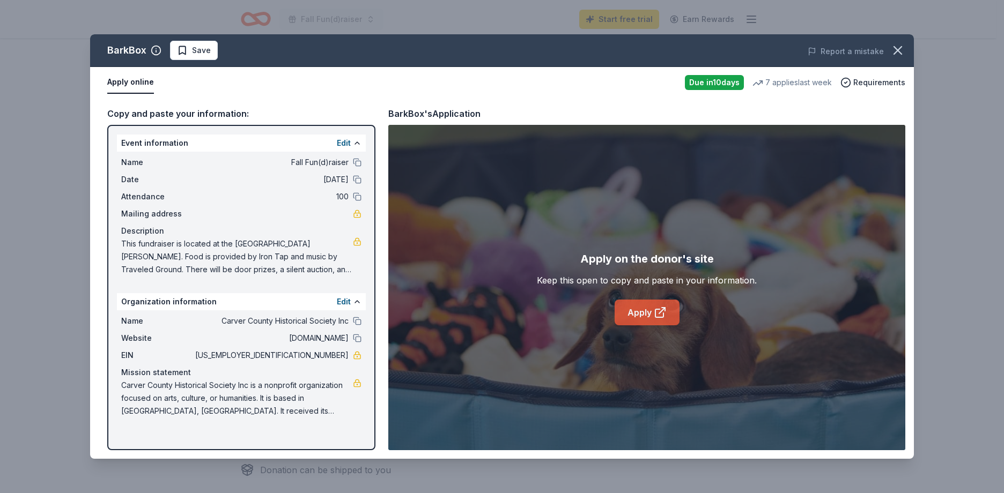
click at [639, 309] on link "Apply" at bounding box center [646, 313] width 65 height 26
click at [632, 309] on link "Apply" at bounding box center [646, 313] width 65 height 26
click at [899, 47] on icon "button" at bounding box center [897, 50] width 15 height 15
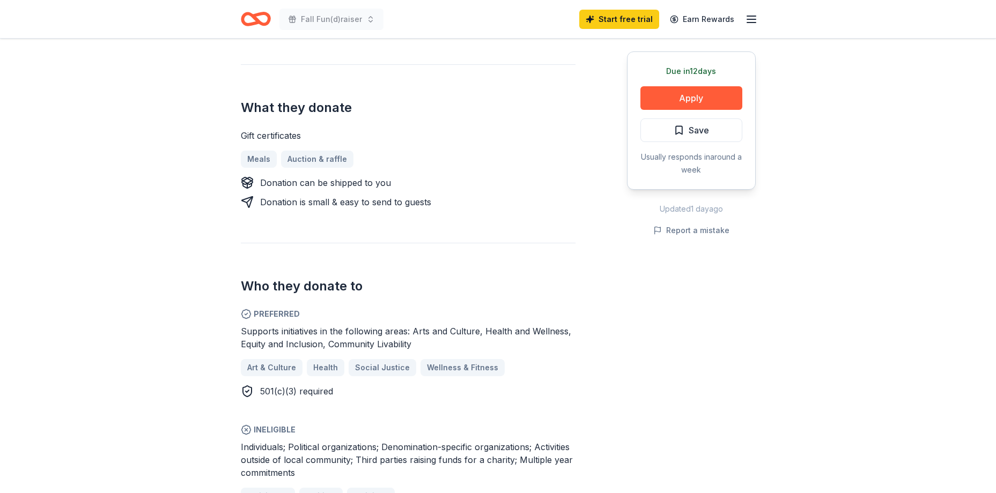
scroll to position [429, 0]
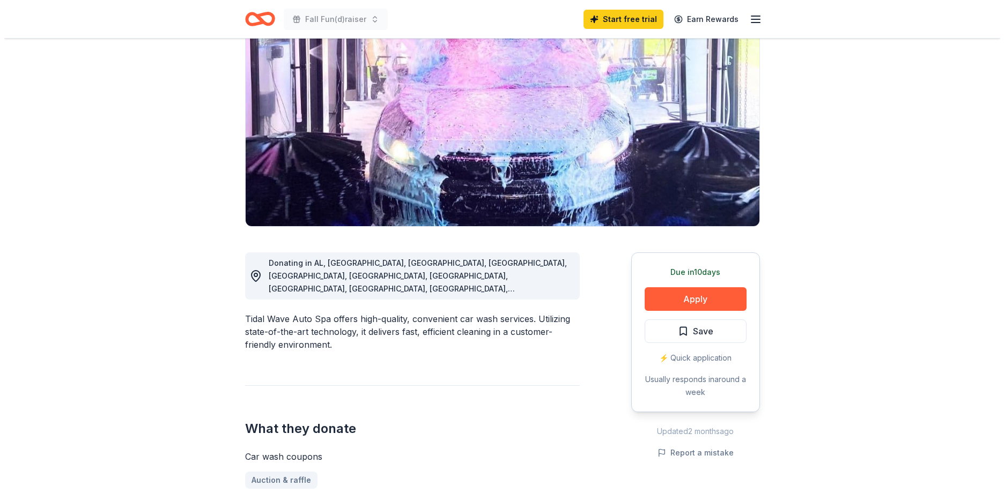
scroll to position [107, 0]
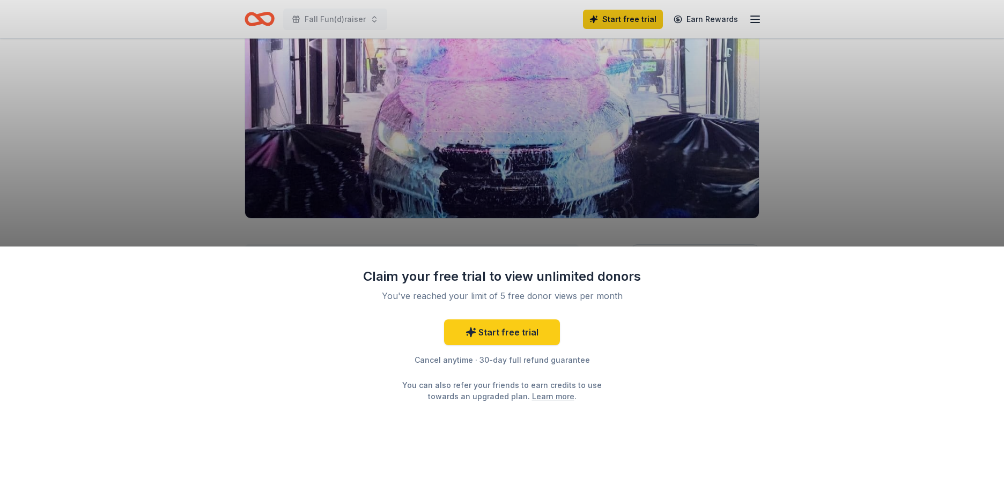
click at [685, 230] on div "Claim your free trial to view unlimited donors You've reached your limit of 5 f…" at bounding box center [502, 246] width 1004 height 493
click at [821, 156] on div "Claim your free trial to view unlimited donors You've reached your limit of 5 f…" at bounding box center [502, 246] width 1004 height 493
click at [496, 335] on link "Start free trial" at bounding box center [502, 333] width 116 height 26
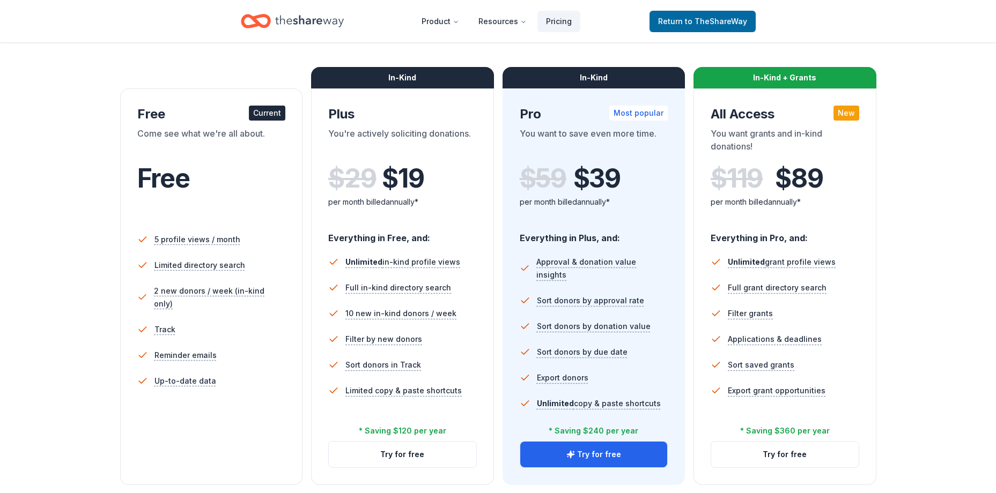
scroll to position [161, 0]
